Goal: Transaction & Acquisition: Purchase product/service

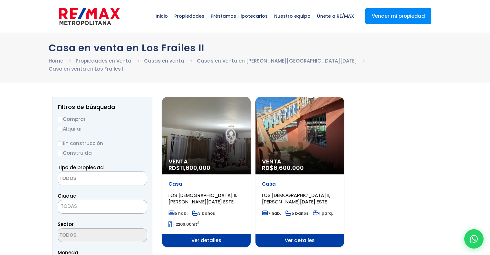
select select
click at [251, 149] on div "Venta RD$ 6,600,000" at bounding box center [206, 135] width 89 height 77
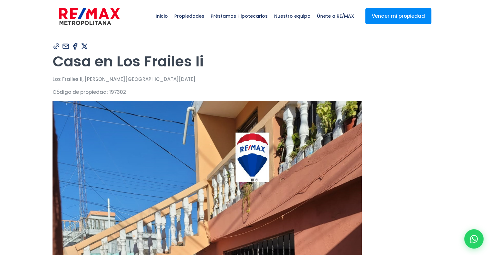
type input "[PERSON_NAME]"
type input "[EMAIL_ADDRESS][DOMAIN_NAME]"
type input "8098179973"
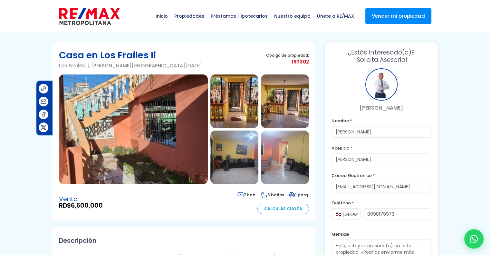
click at [235, 94] on img at bounding box center [235, 101] width 48 height 54
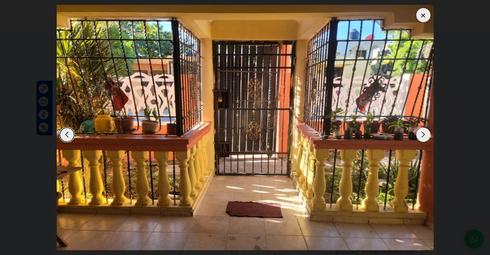
click at [425, 135] on div "Next slide" at bounding box center [424, 135] width 14 height 14
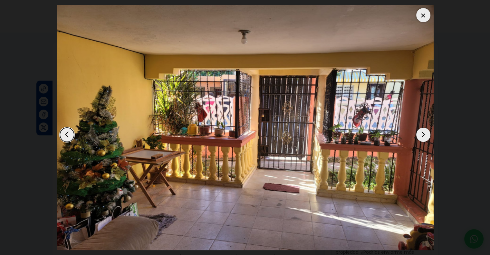
click at [425, 135] on div "Next slide" at bounding box center [424, 135] width 14 height 14
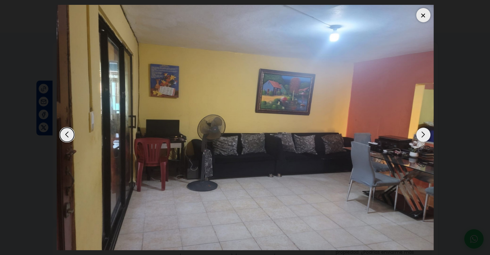
click at [425, 135] on div "Next slide" at bounding box center [424, 135] width 14 height 14
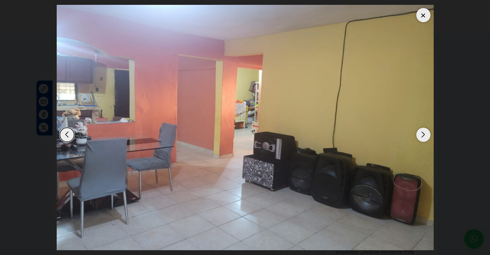
click at [425, 135] on div "Next slide" at bounding box center [424, 135] width 14 height 14
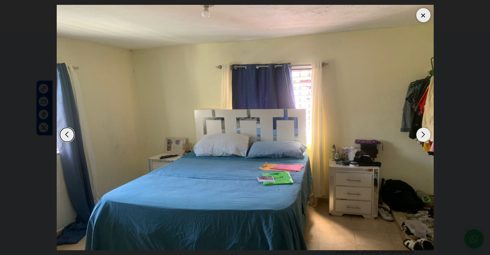
click at [425, 135] on div "Next slide" at bounding box center [424, 135] width 14 height 14
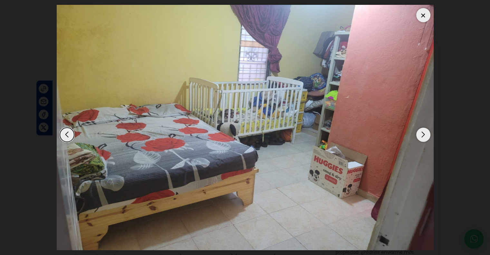
click at [425, 135] on div "Next slide" at bounding box center [424, 135] width 14 height 14
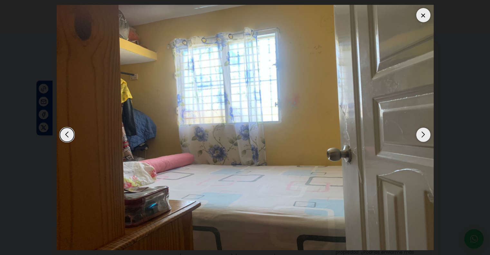
click at [425, 135] on div "Next slide" at bounding box center [424, 135] width 14 height 14
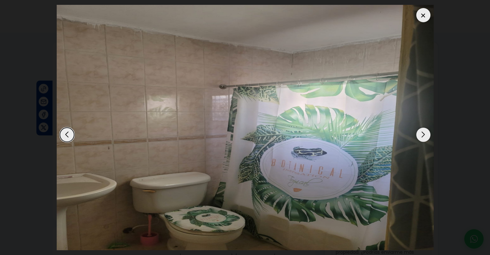
click at [425, 135] on div "Next slide" at bounding box center [424, 135] width 14 height 14
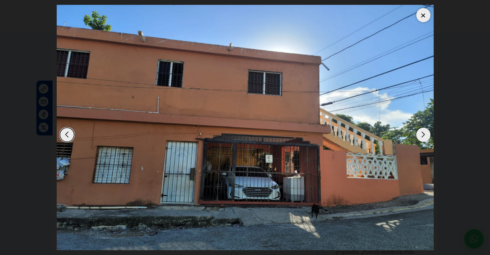
click at [425, 135] on div "Next slide" at bounding box center [424, 135] width 14 height 14
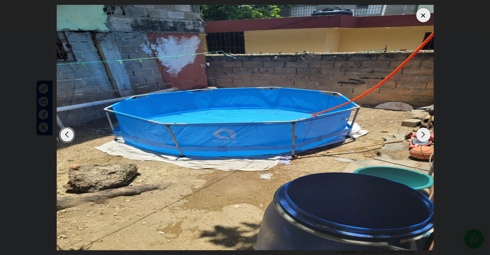
click at [425, 135] on div "Next slide" at bounding box center [424, 135] width 14 height 14
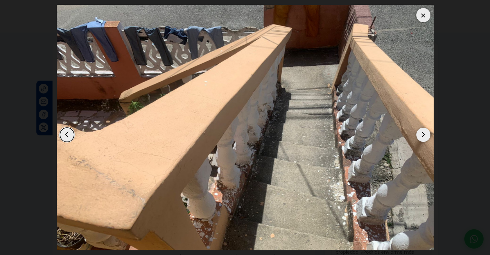
click at [425, 135] on div "Next slide" at bounding box center [424, 135] width 14 height 14
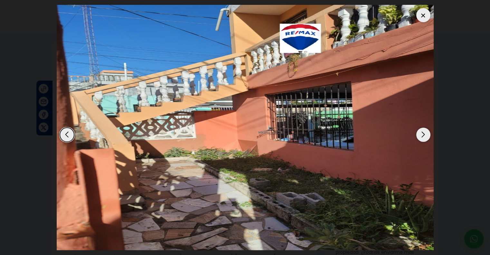
click at [425, 135] on div "Next slide" at bounding box center [424, 135] width 14 height 14
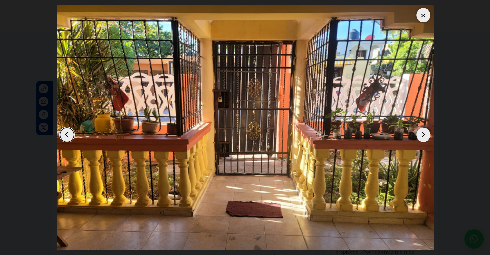
click at [425, 135] on div "Next slide" at bounding box center [424, 135] width 14 height 14
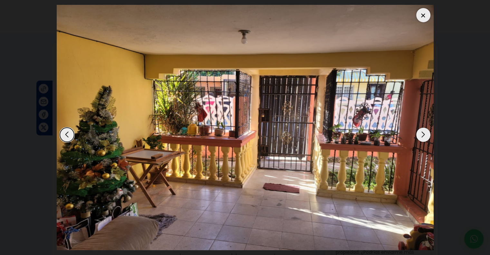
click at [425, 135] on div "Next slide" at bounding box center [424, 135] width 14 height 14
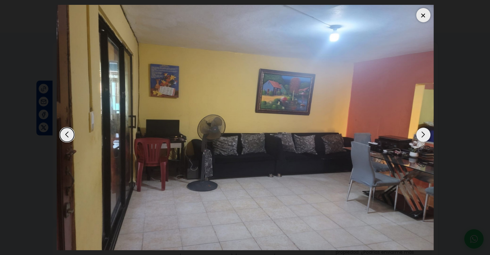
click at [424, 19] on div at bounding box center [424, 15] width 14 height 14
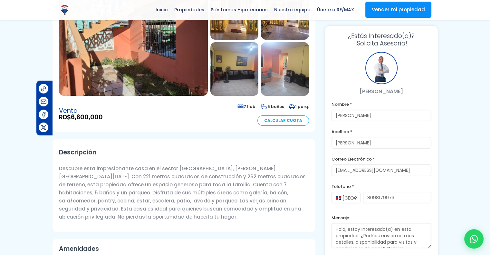
scroll to position [87, 0]
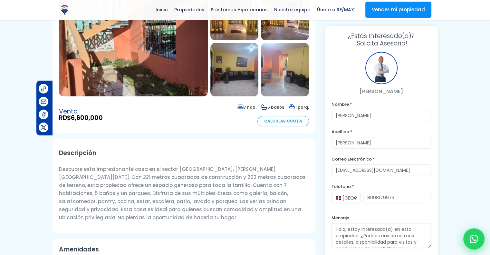
click at [474, 235] on icon at bounding box center [474, 239] width 8 height 8
type input "[PERSON_NAME]"
type input "[EMAIL_ADDRESS][DOMAIN_NAME]"
type input "8098179973"
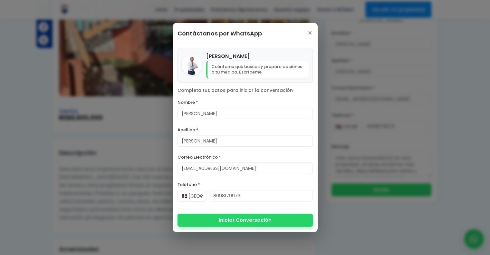
click at [245, 220] on button "Iniciar Conversación" at bounding box center [245, 220] width 135 height 13
